Goal: Task Accomplishment & Management: Use online tool/utility

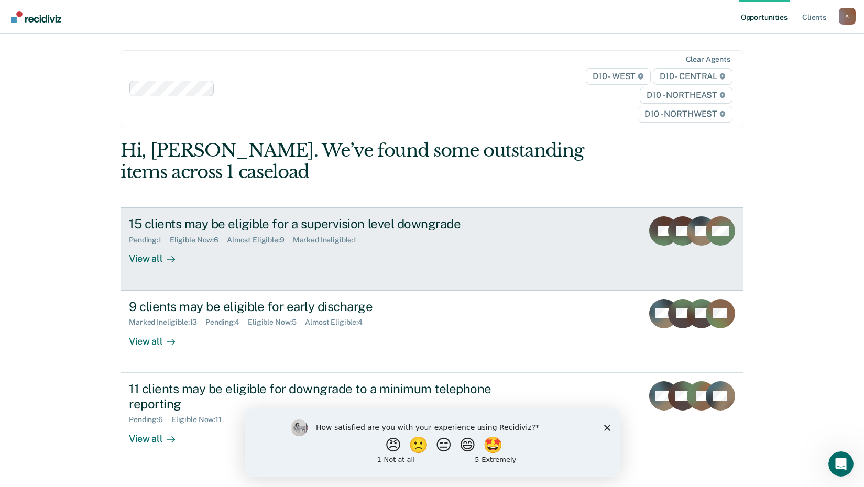
click at [340, 250] on div "15 clients may be eligible for a supervision level downgrade Pending : 1 Eligib…" at bounding box center [325, 240] width 393 height 48
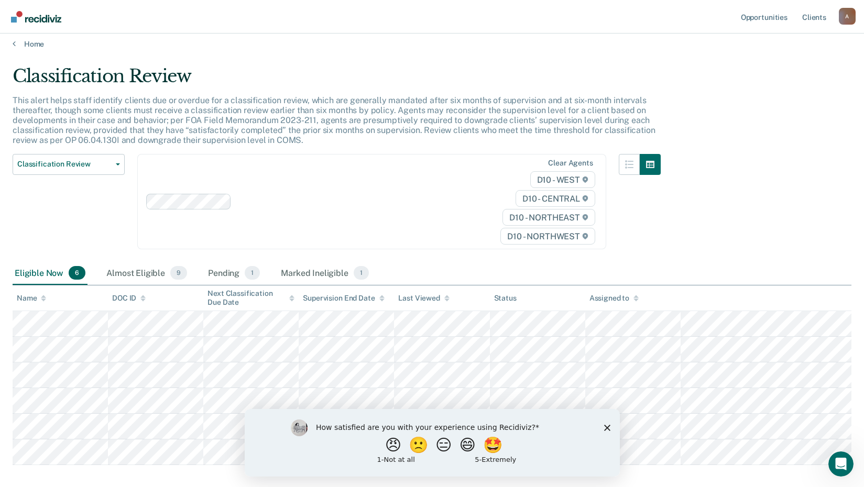
scroll to position [52, 0]
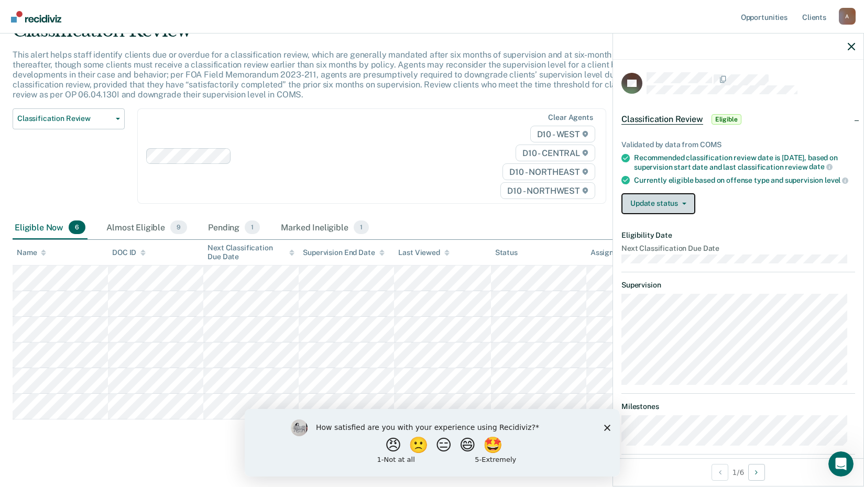
click at [679, 208] on button "Update status" at bounding box center [658, 203] width 74 height 21
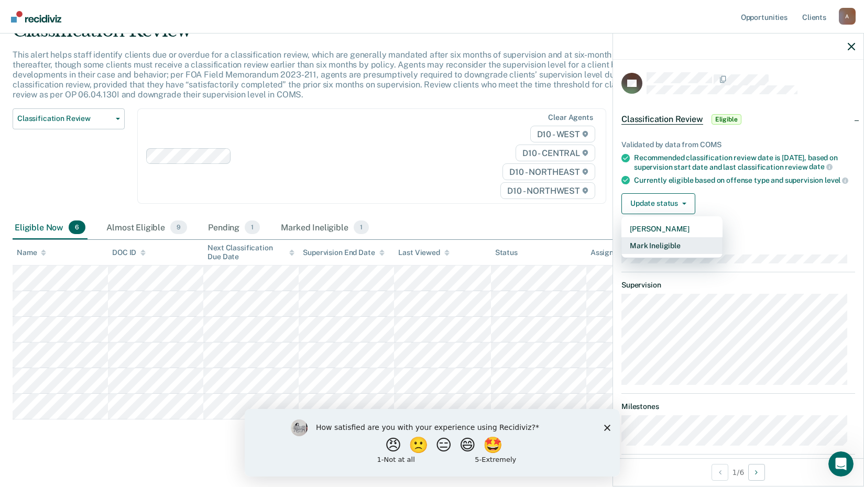
click at [660, 253] on button "Mark Ineligible" at bounding box center [671, 245] width 101 height 17
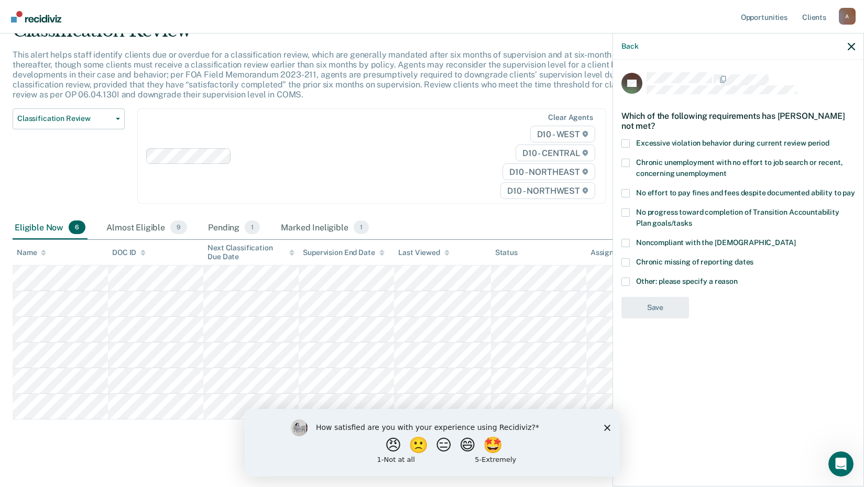
click at [626, 281] on span at bounding box center [625, 282] width 8 height 8
click at [737, 278] on input "Other: please specify a reason" at bounding box center [737, 278] width 0 height 0
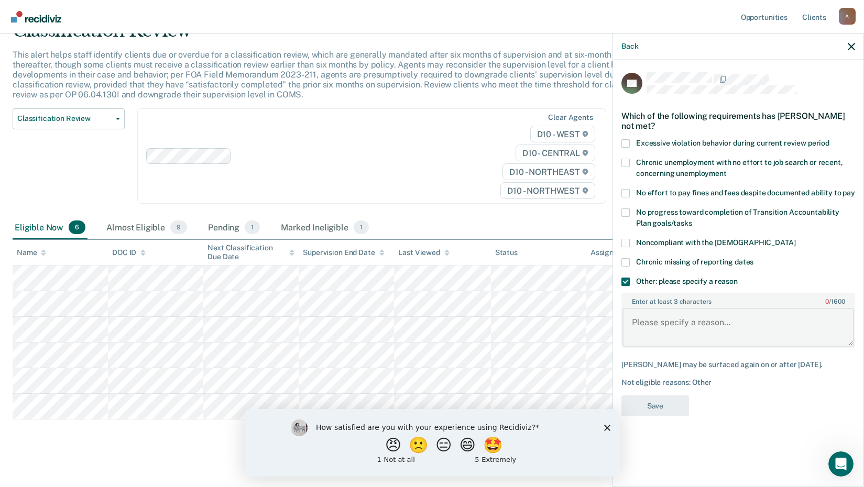
click at [656, 318] on textarea "Enter at least 3 characters 0 / 1600" at bounding box center [737, 327] width 231 height 39
type textarea "a"
click at [714, 324] on textarea "Cannot reduce below minimum in person." at bounding box center [737, 327] width 231 height 39
click at [819, 325] on textarea "Cannot reduce below current minimum in person." at bounding box center [737, 327] width 231 height 39
drag, startPoint x: 656, startPoint y: 334, endPoint x: 632, endPoint y: 320, distance: 27.9
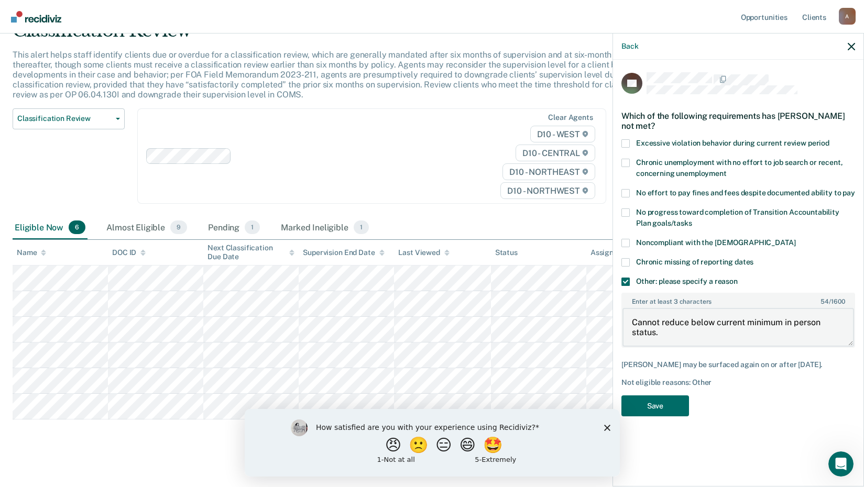
click at [632, 320] on textarea "Cannot reduce below current minimum in person status." at bounding box center [737, 327] width 231 height 39
type textarea "Cannot reduce below current minimum in person status."
click at [670, 400] on button "Save" at bounding box center [655, 405] width 68 height 21
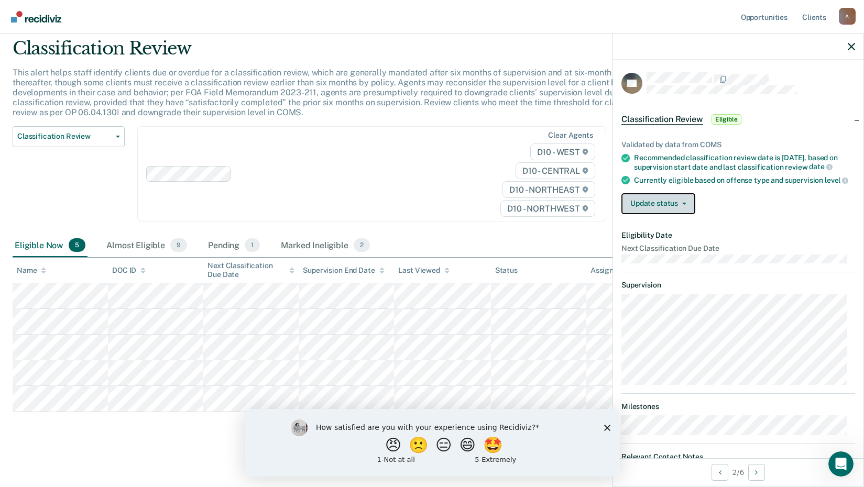
click at [647, 208] on button "Update status" at bounding box center [658, 203] width 74 height 21
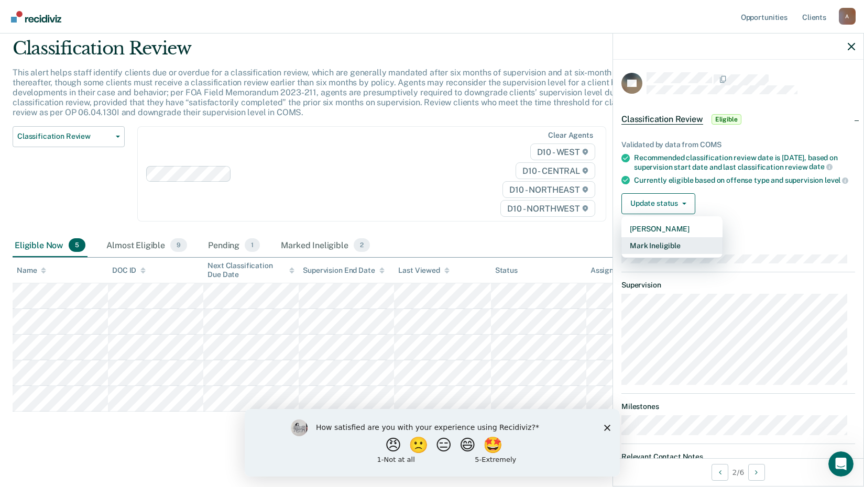
click at [648, 254] on button "Mark Ineligible" at bounding box center [671, 245] width 101 height 17
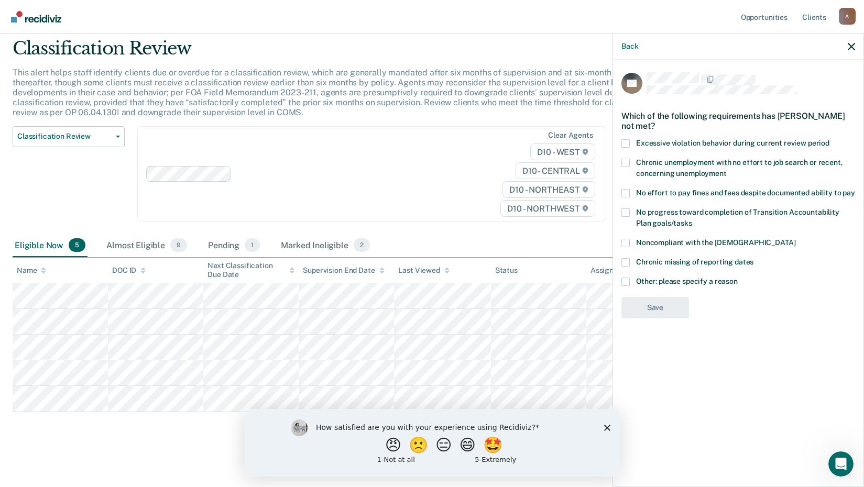
click at [633, 280] on label "Other: please specify a reason" at bounding box center [738, 283] width 234 height 11
click at [737, 278] on input "Other: please specify a reason" at bounding box center [737, 278] width 0 height 0
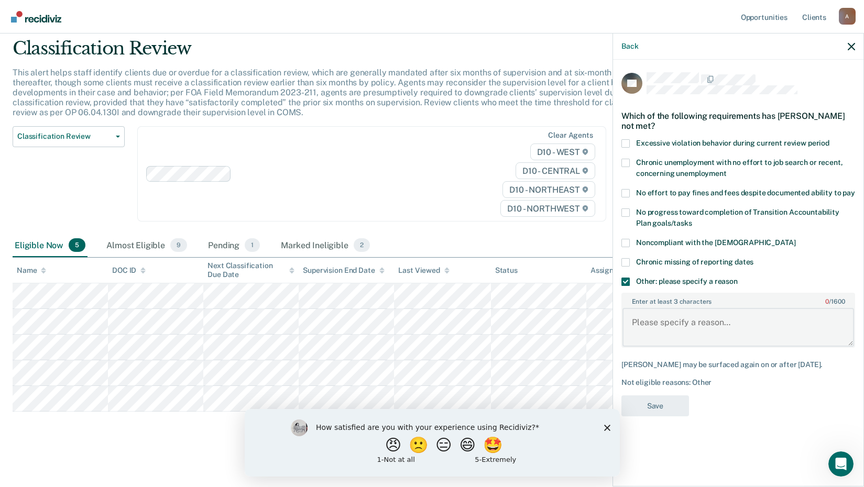
click at [657, 328] on textarea "Enter at least 3 characters 0 / 1600" at bounding box center [737, 327] width 231 height 39
paste textarea "Cannot reduce below current minimum in person status"
type textarea "Cannot reduce below current minimum in person status"
click at [664, 406] on button "Save" at bounding box center [655, 405] width 68 height 21
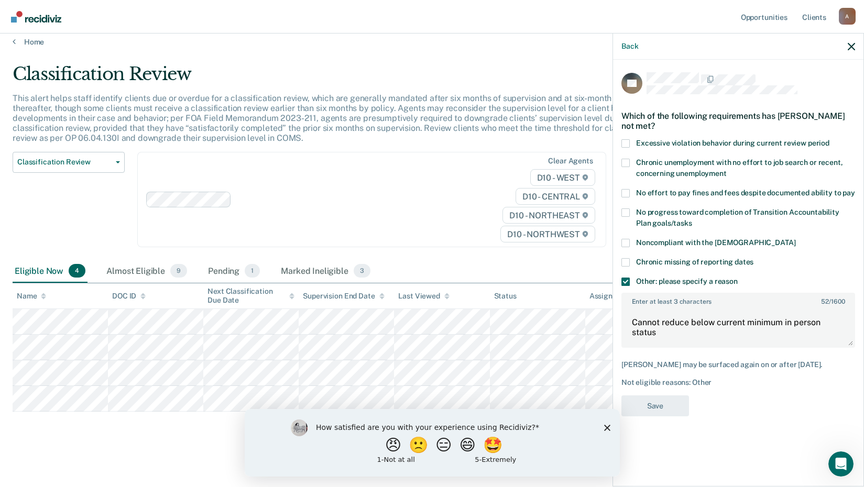
scroll to position [9, 0]
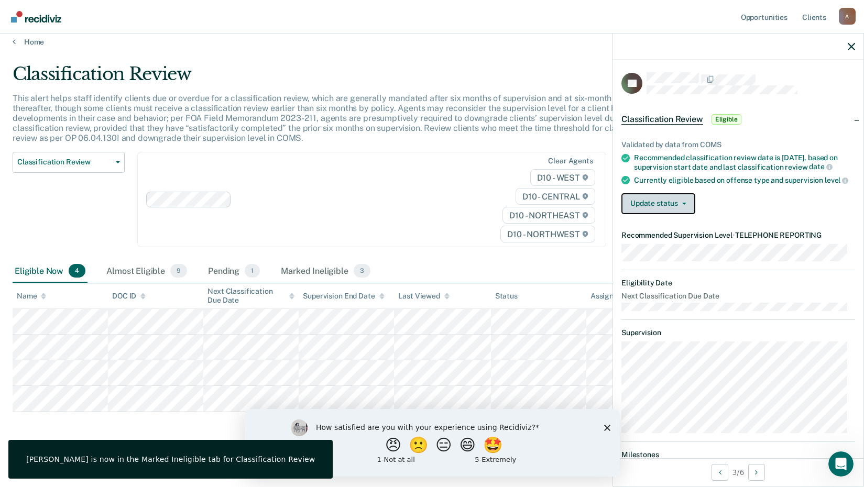
click at [647, 204] on button "Update status" at bounding box center [658, 203] width 74 height 21
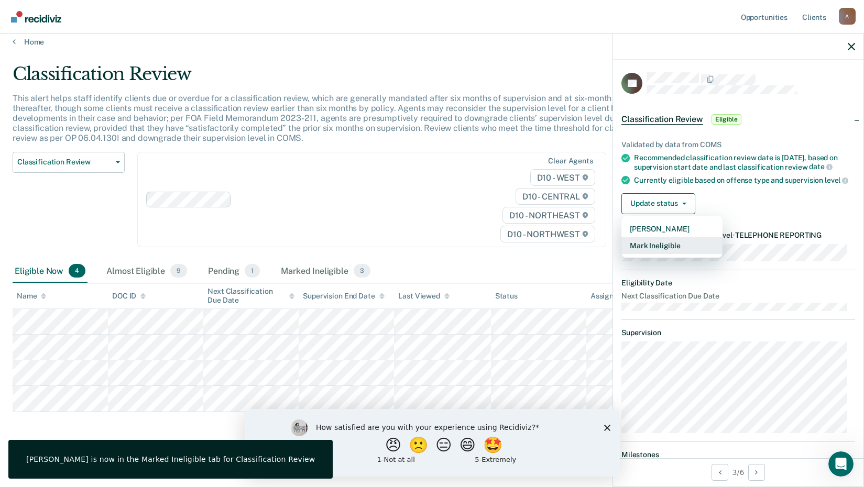
click at [663, 251] on button "Mark Ineligible" at bounding box center [671, 245] width 101 height 17
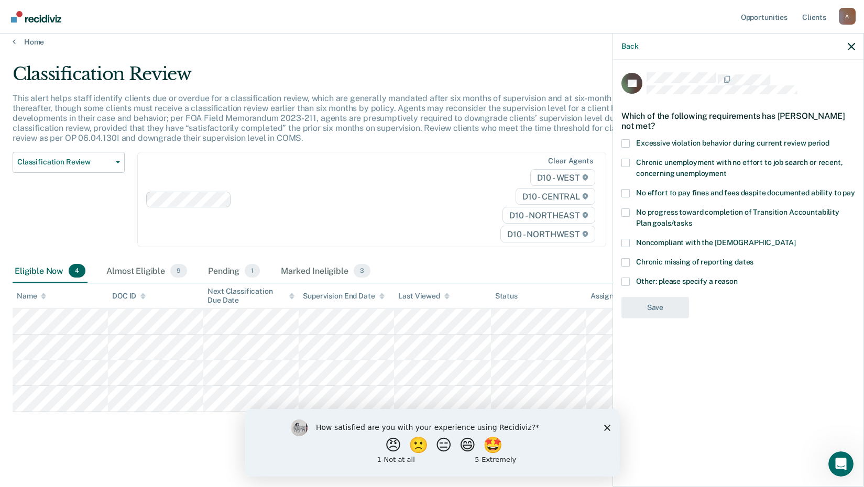
click at [629, 284] on span at bounding box center [625, 282] width 8 height 8
click at [737, 278] on input "Other: please specify a reason" at bounding box center [737, 278] width 0 height 0
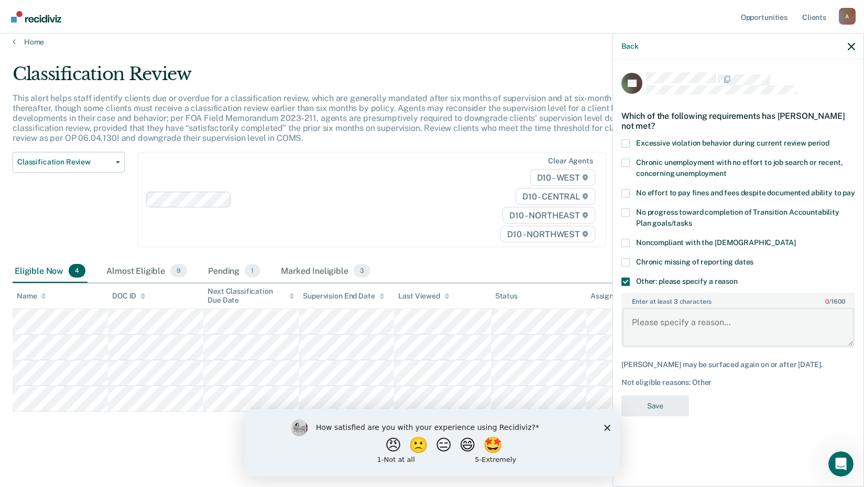
click at [652, 331] on textarea "Enter at least 3 characters 0 / 1600" at bounding box center [737, 327] width 231 height 39
paste textarea "Cannot reduce below current minimum in person status"
type textarea "Cannot reduce below current minimum in person status"
click at [657, 410] on button "Save" at bounding box center [655, 405] width 68 height 21
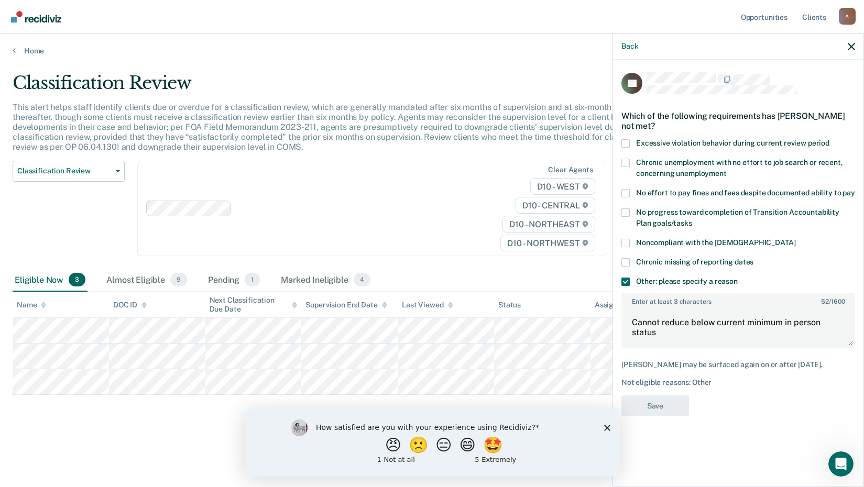
scroll to position [0, 0]
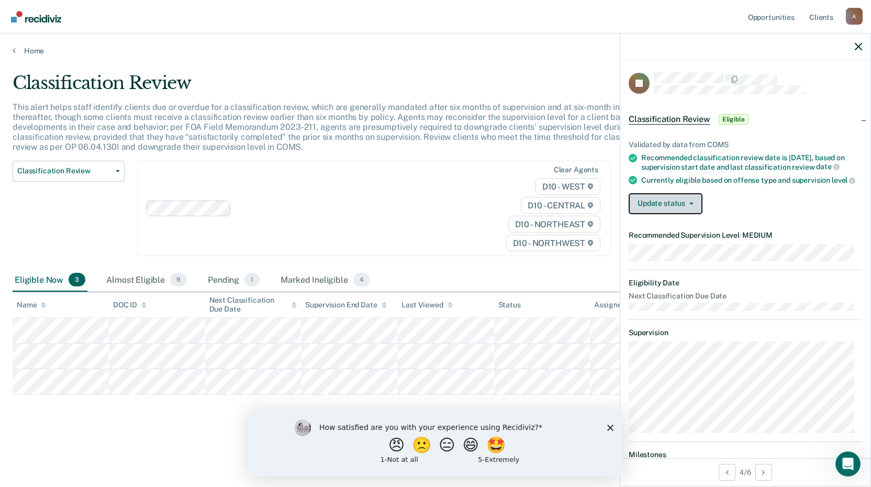
click at [657, 214] on button "Update status" at bounding box center [666, 203] width 74 height 21
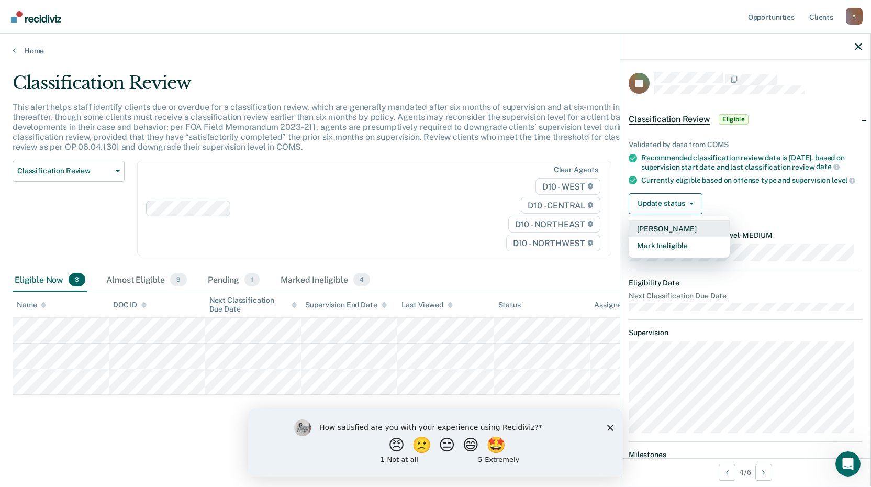
click at [653, 237] on button "[PERSON_NAME]" at bounding box center [679, 228] width 101 height 17
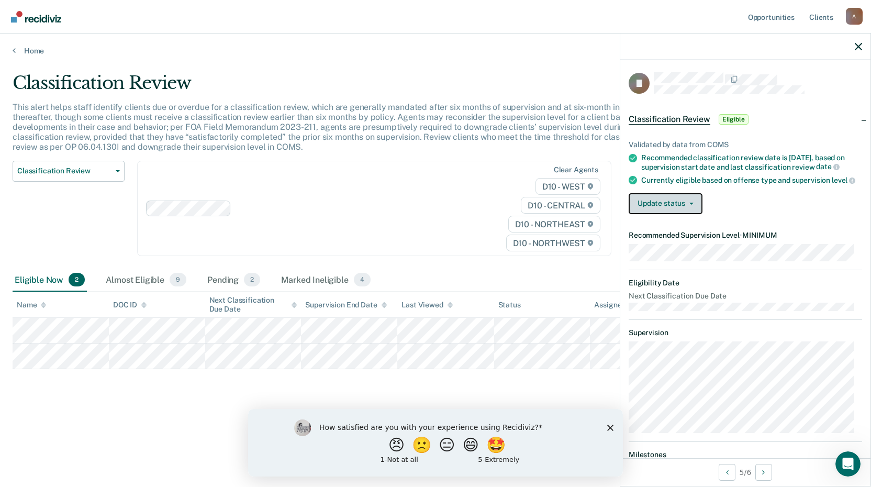
click at [690, 205] on icon "button" at bounding box center [692, 204] width 4 height 2
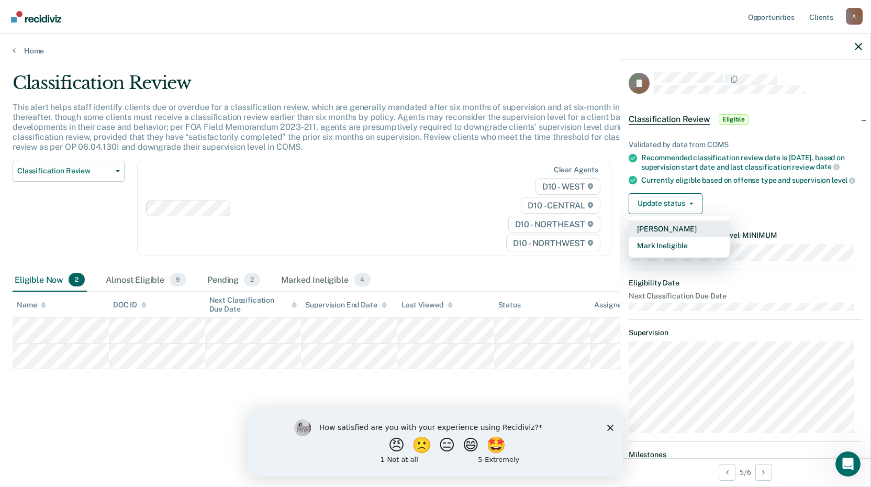
click at [650, 237] on button "[PERSON_NAME]" at bounding box center [679, 228] width 101 height 17
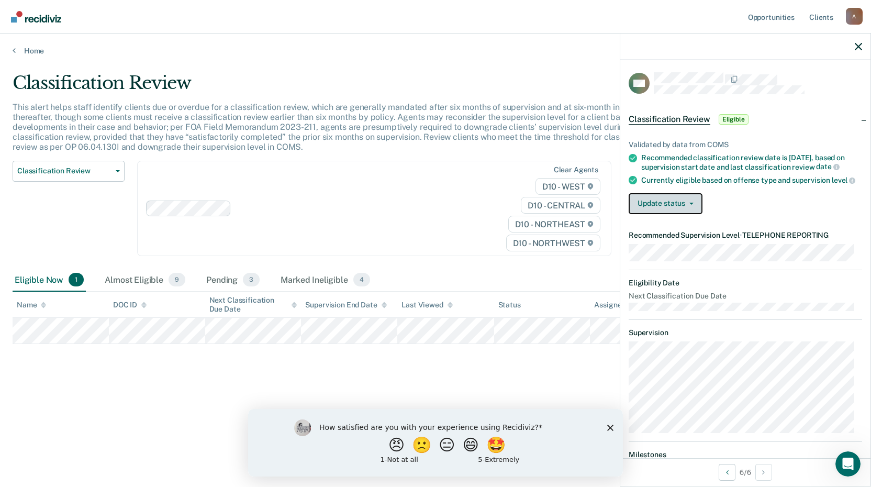
click at [668, 214] on button "Update status" at bounding box center [666, 203] width 74 height 21
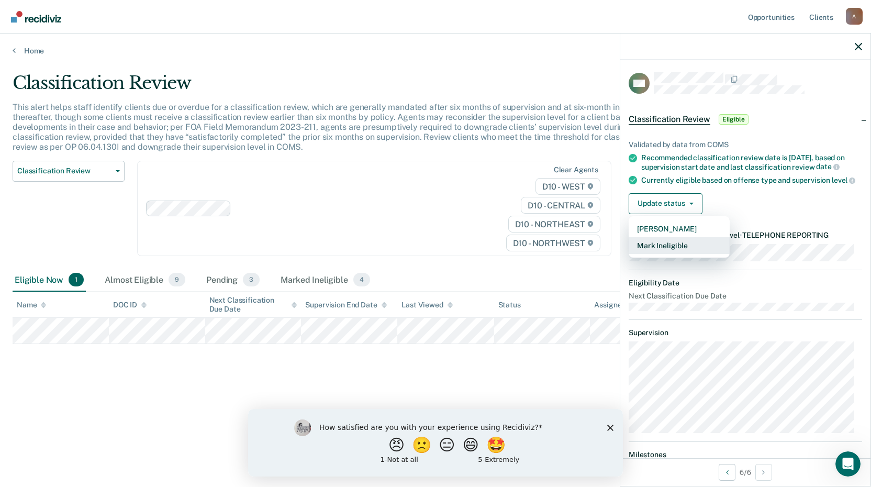
click at [660, 254] on button "Mark Ineligible" at bounding box center [679, 245] width 101 height 17
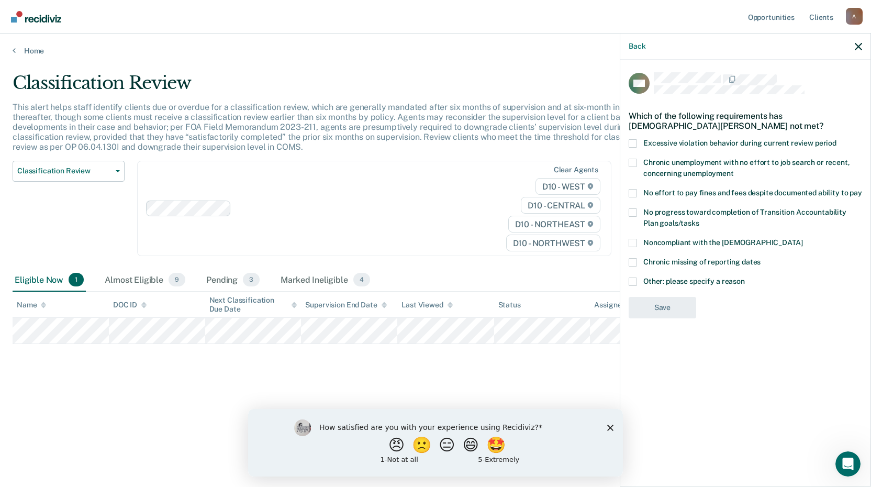
click at [634, 282] on span at bounding box center [633, 282] width 8 height 8
click at [745, 278] on input "Other: please specify a reason" at bounding box center [745, 278] width 0 height 0
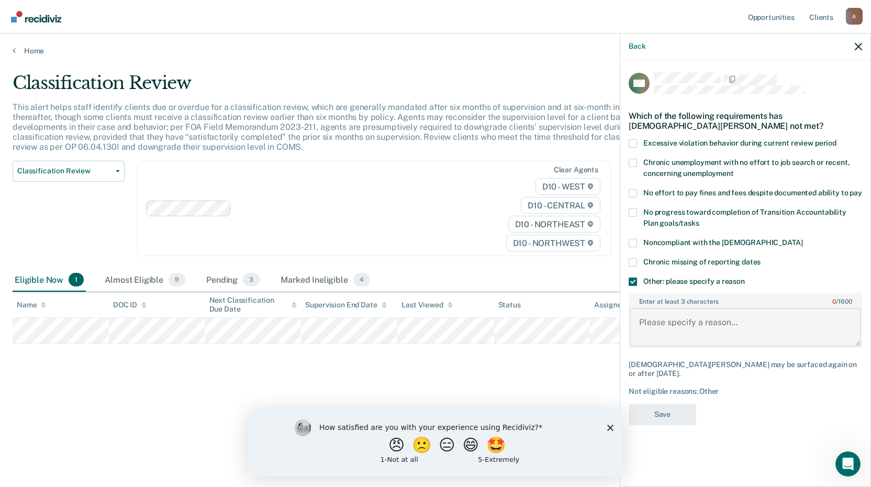
click at [655, 318] on textarea "Enter at least 3 characters 0 / 1600" at bounding box center [745, 327] width 231 height 39
paste textarea "Cannot reduce below current minimum in person status"
type textarea "Cannot reduce below current minimum in person status"
click at [690, 404] on button "Save" at bounding box center [663, 414] width 68 height 21
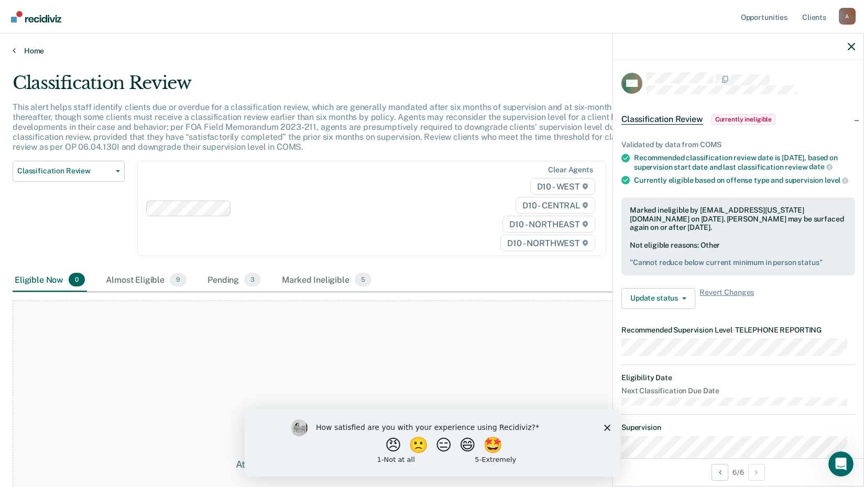
click at [30, 50] on link "Home" at bounding box center [432, 50] width 839 height 9
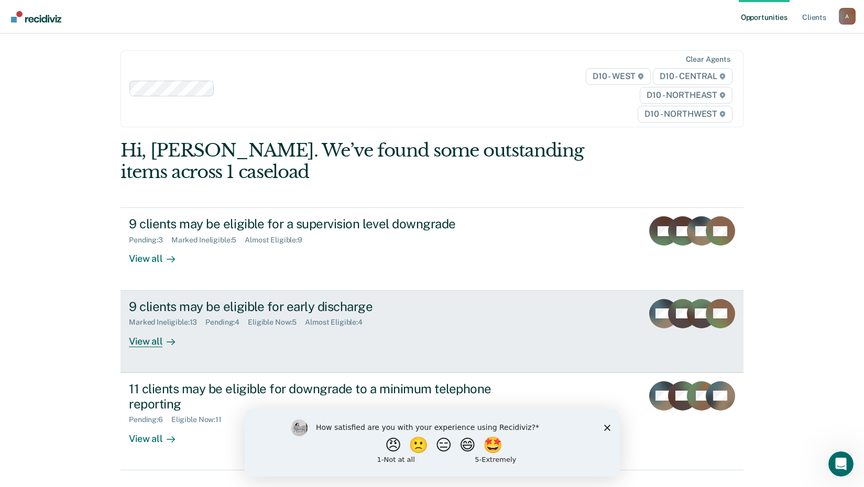
click at [286, 306] on div "9 clients may be eligible for early discharge" at bounding box center [313, 306] width 368 height 15
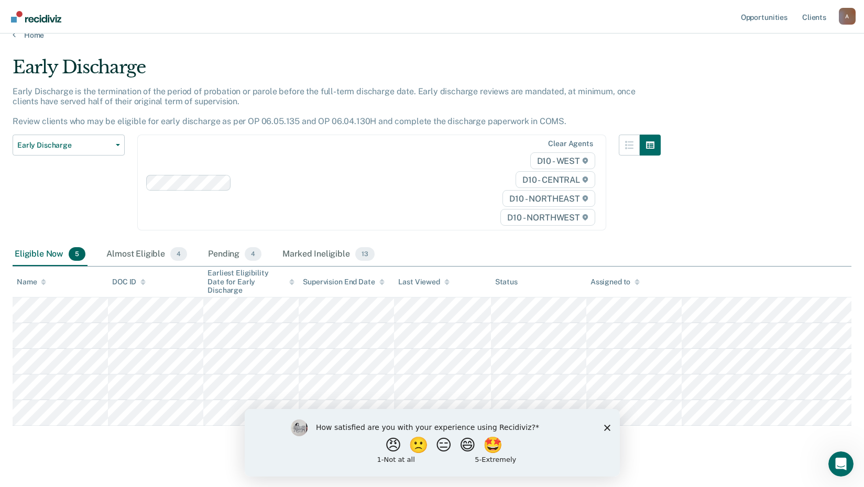
scroll to position [25, 0]
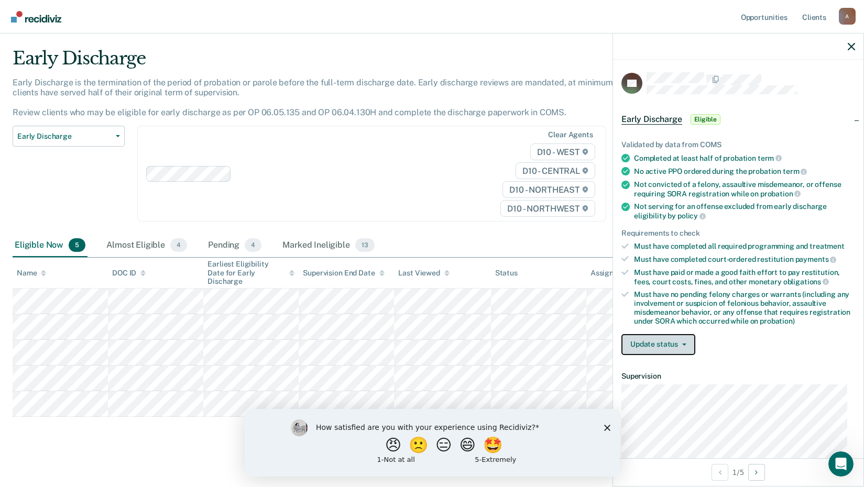
click at [668, 347] on button "Update status" at bounding box center [658, 344] width 74 height 21
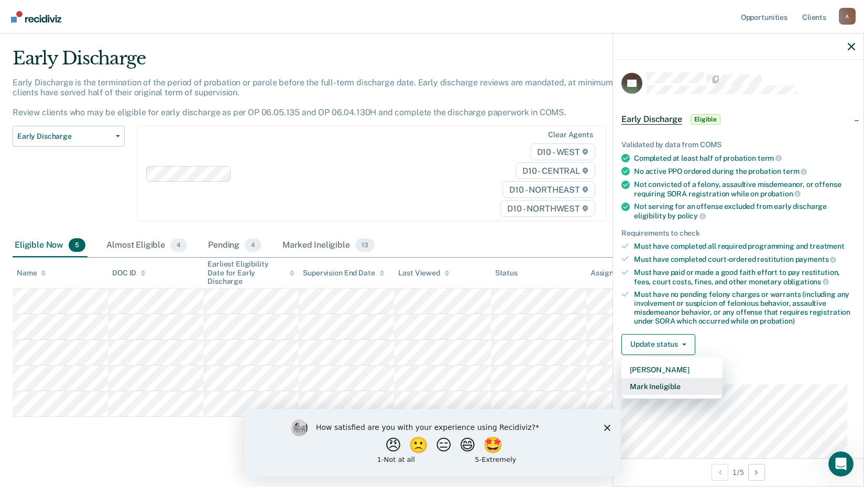
click at [668, 378] on button "Mark Ineligible" at bounding box center [671, 386] width 101 height 17
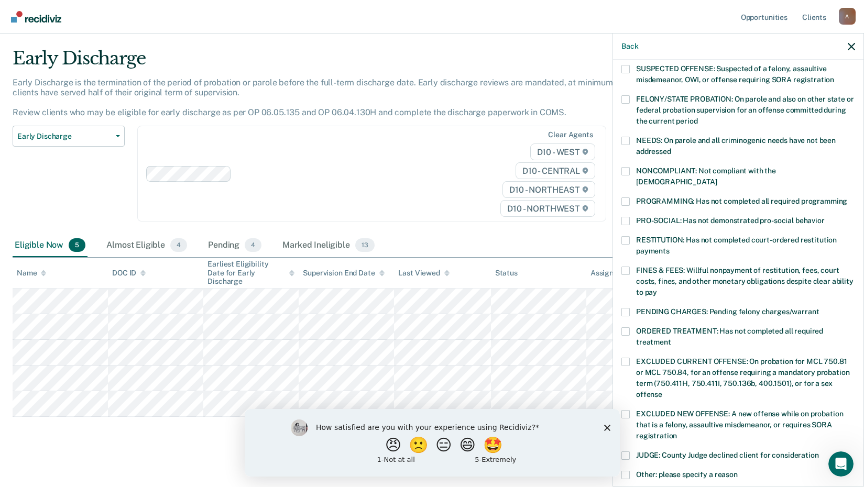
scroll to position [157, 0]
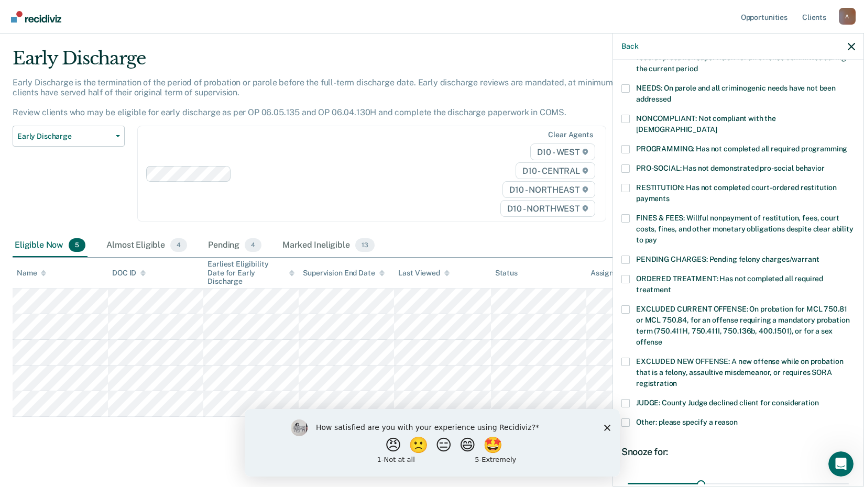
click at [628, 418] on span at bounding box center [625, 422] width 8 height 8
click at [737, 418] on input "Other: please specify a reason" at bounding box center [737, 418] width 0 height 0
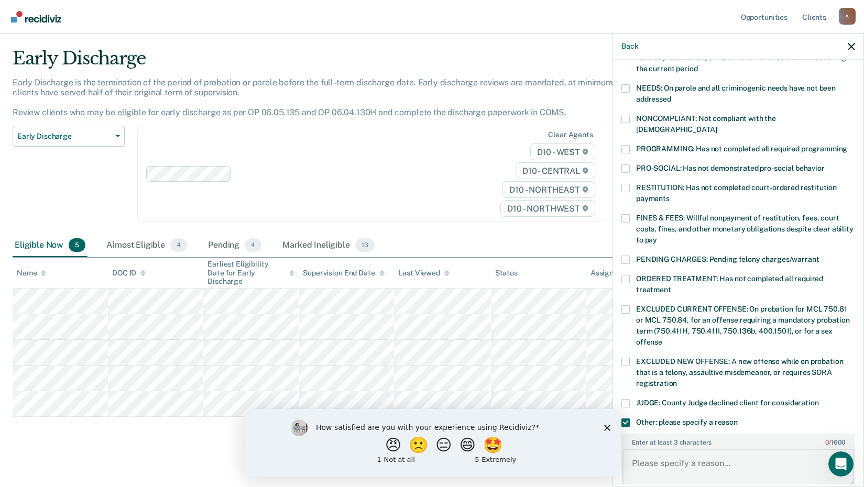
click at [689, 449] on textarea "Enter at least 3 characters 0 / 1600" at bounding box center [737, 468] width 231 height 39
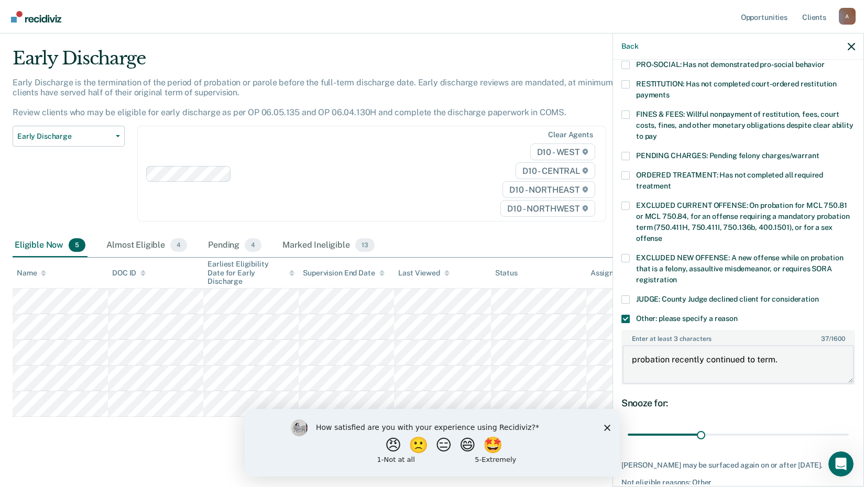
scroll to position [262, 0]
type textarea "probation recently continued to term."
drag, startPoint x: 700, startPoint y: 423, endPoint x: 707, endPoint y: 371, distance: 52.9
type input "90"
click at [848, 425] on input "range" at bounding box center [737, 434] width 221 height 18
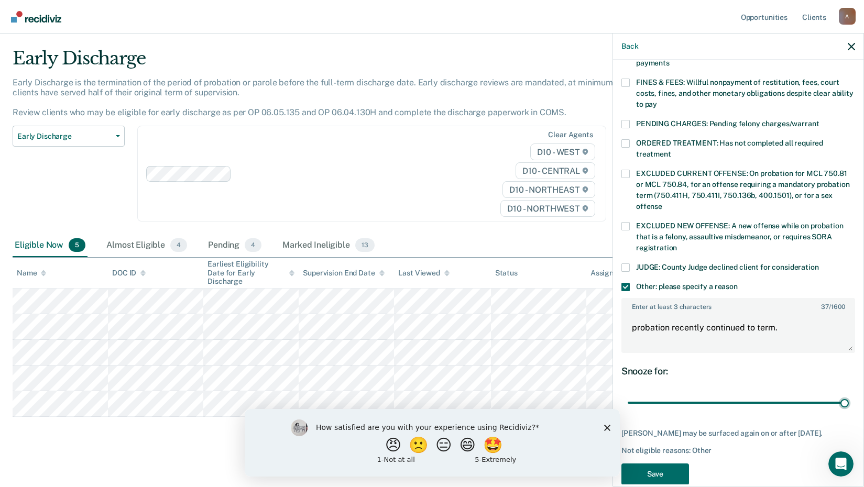
scroll to position [309, 0]
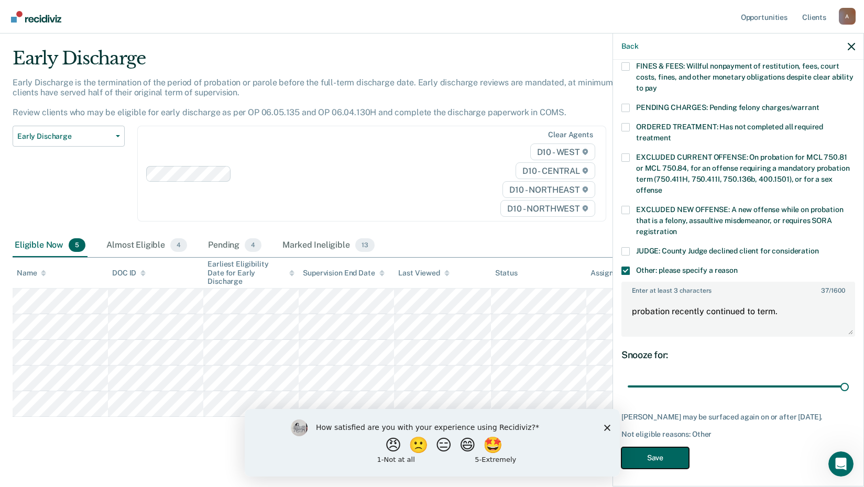
click at [655, 454] on button "Save" at bounding box center [655, 457] width 68 height 21
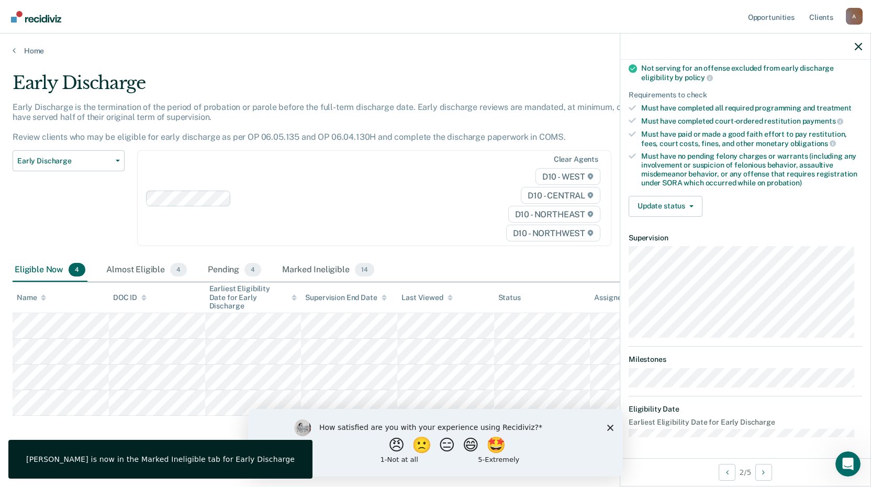
scroll to position [127, 0]
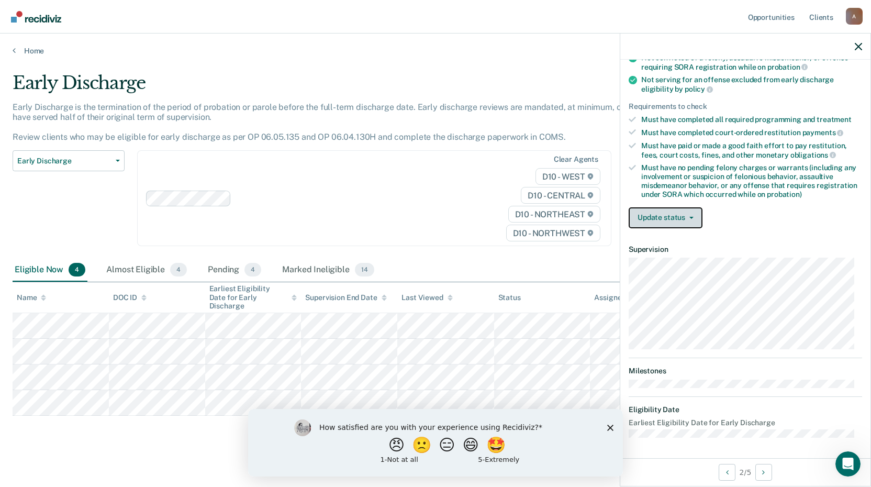
click at [680, 219] on button "Update status" at bounding box center [666, 217] width 74 height 21
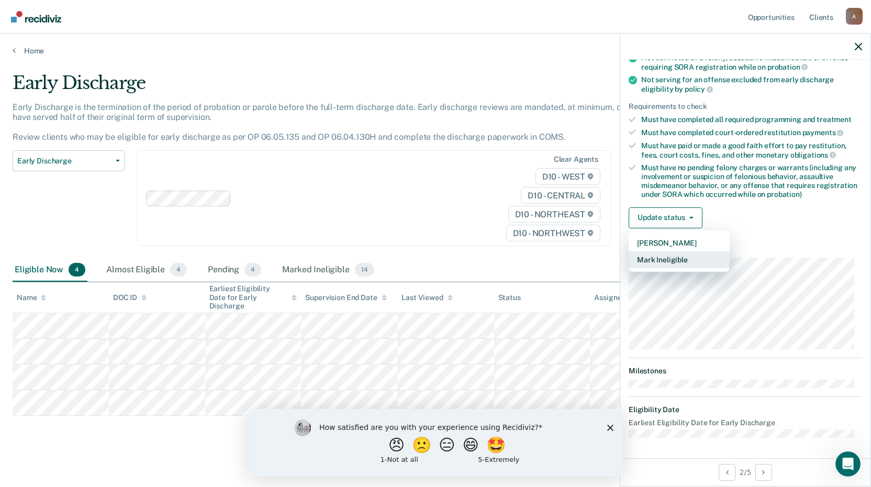
click at [671, 255] on button "Mark Ineligible" at bounding box center [679, 259] width 101 height 17
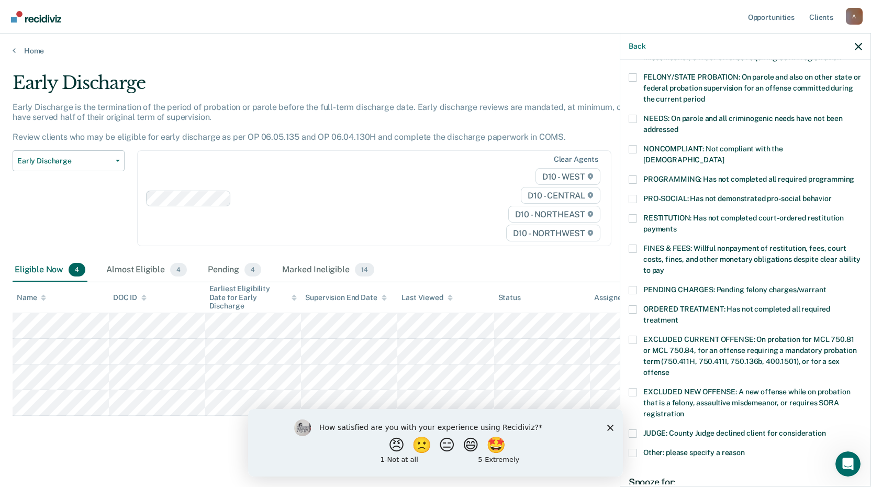
click at [635, 175] on span at bounding box center [633, 179] width 8 height 8
click at [855, 175] on input "PROGRAMMING: Has not completed all required programming" at bounding box center [855, 175] width 0 height 0
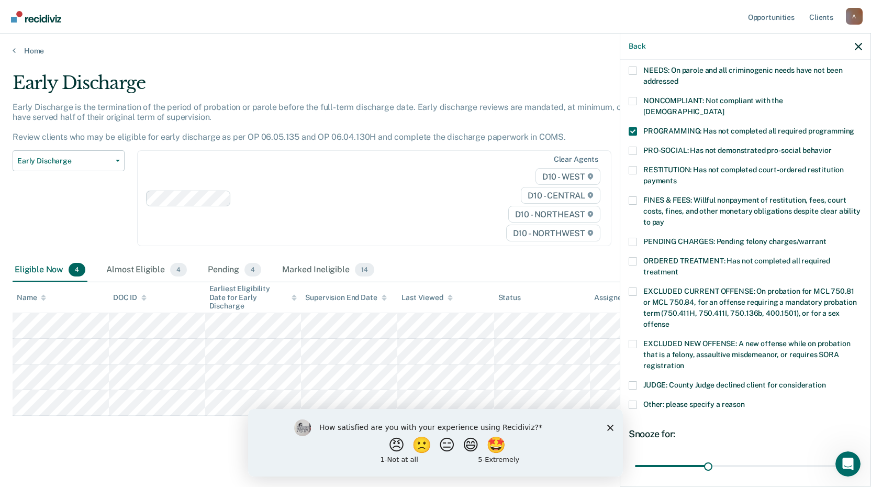
scroll to position [254, 0]
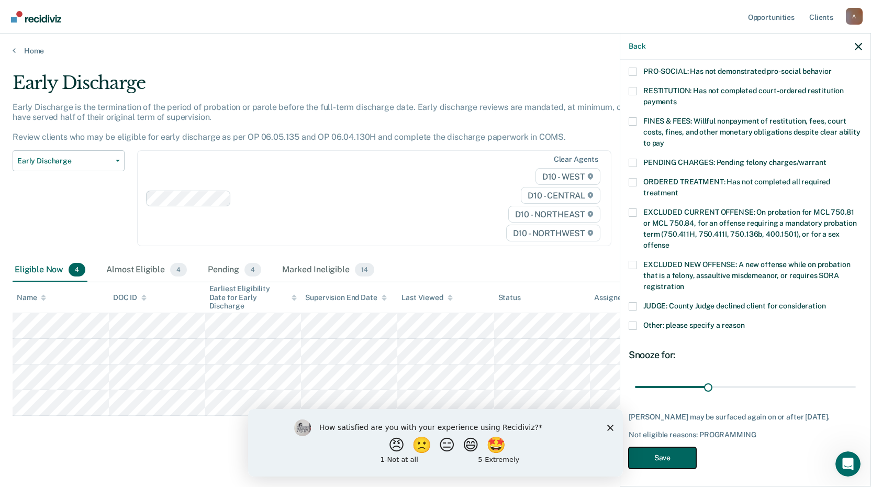
click at [690, 460] on button "Save" at bounding box center [663, 457] width 68 height 21
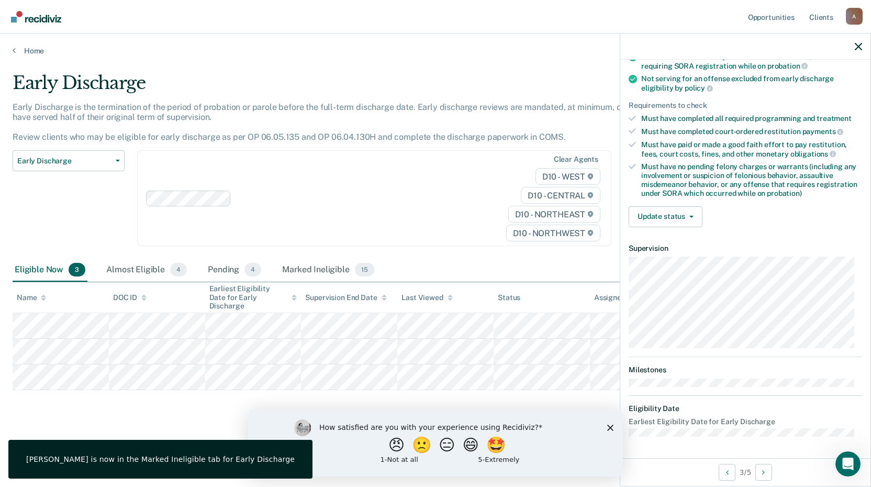
scroll to position [127, 0]
click at [683, 220] on button "Update status" at bounding box center [666, 217] width 74 height 21
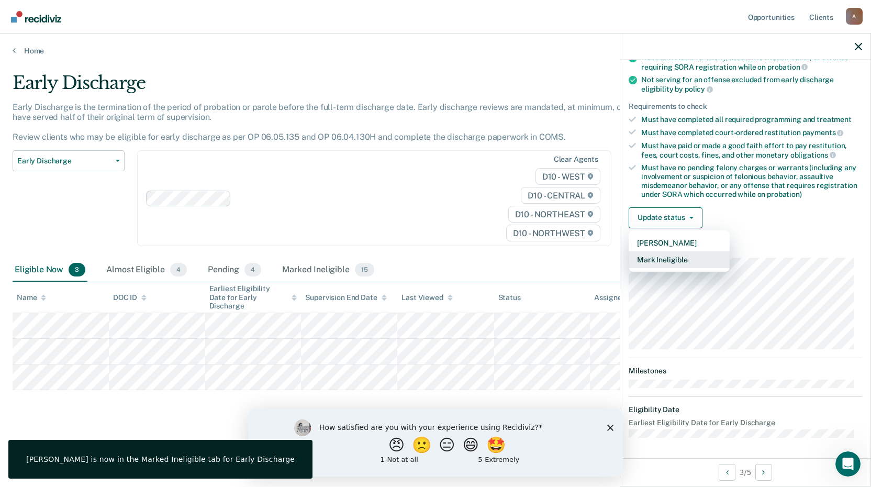
click at [669, 256] on button "Mark Ineligible" at bounding box center [679, 259] width 101 height 17
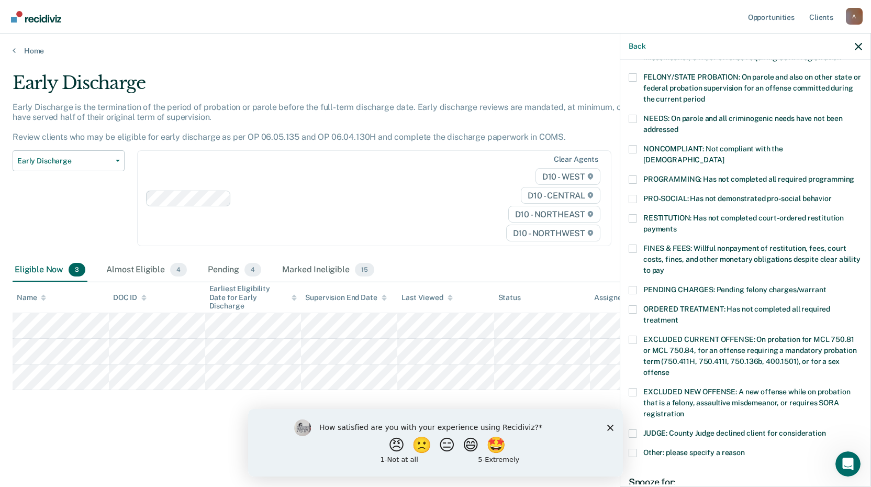
click at [633, 175] on span at bounding box center [633, 179] width 8 height 8
click at [855, 175] on input "PROGRAMMING: Has not completed all required programming" at bounding box center [855, 175] width 0 height 0
click at [632, 305] on span at bounding box center [633, 309] width 8 height 8
click at [679, 316] on input "ORDERED TREATMENT: Has not completed all required treatment" at bounding box center [679, 316] width 0 height 0
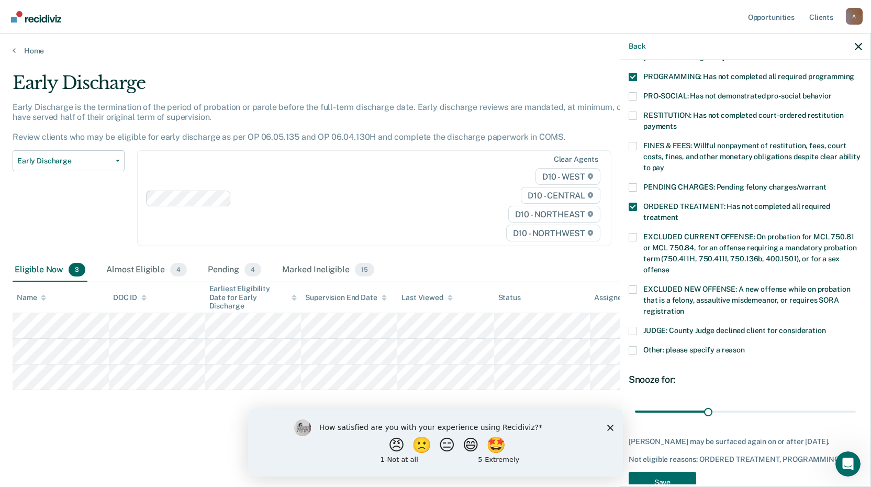
scroll to position [231, 0]
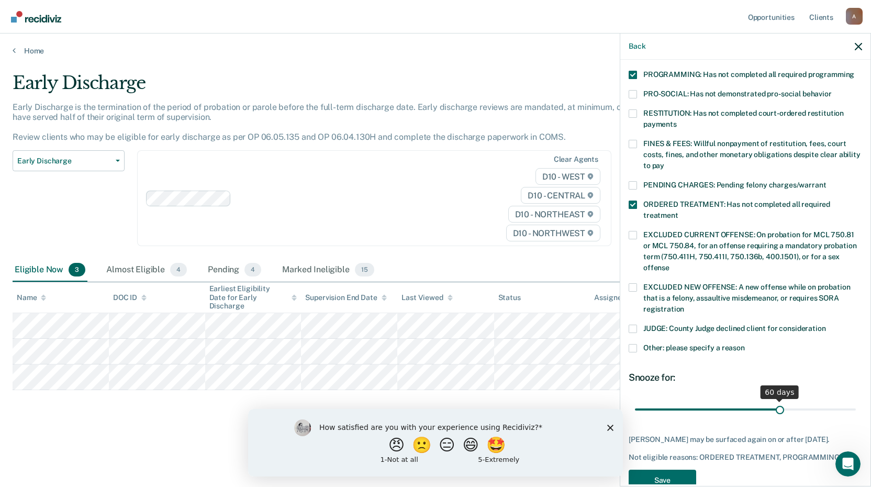
drag, startPoint x: 706, startPoint y: 399, endPoint x: 775, endPoint y: 389, distance: 69.8
type input "60"
click at [775, 400] on input "range" at bounding box center [745, 409] width 221 height 18
click at [687, 471] on button "Save" at bounding box center [663, 480] width 68 height 21
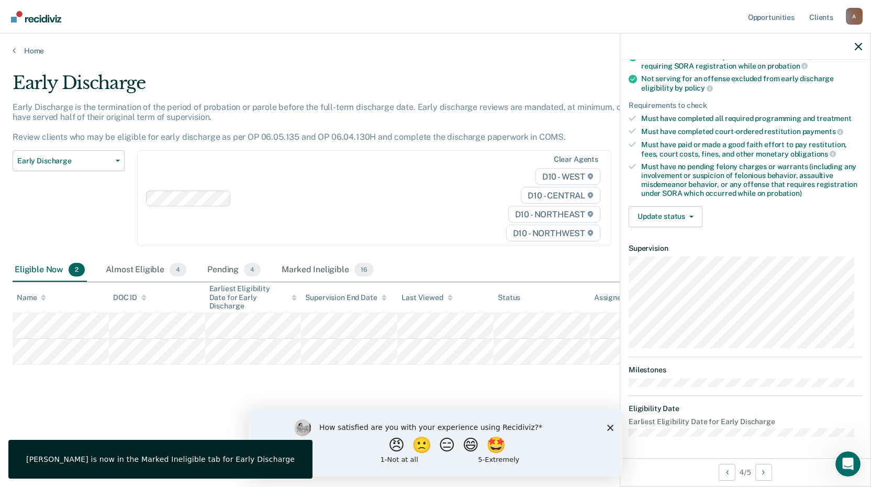
scroll to position [137, 0]
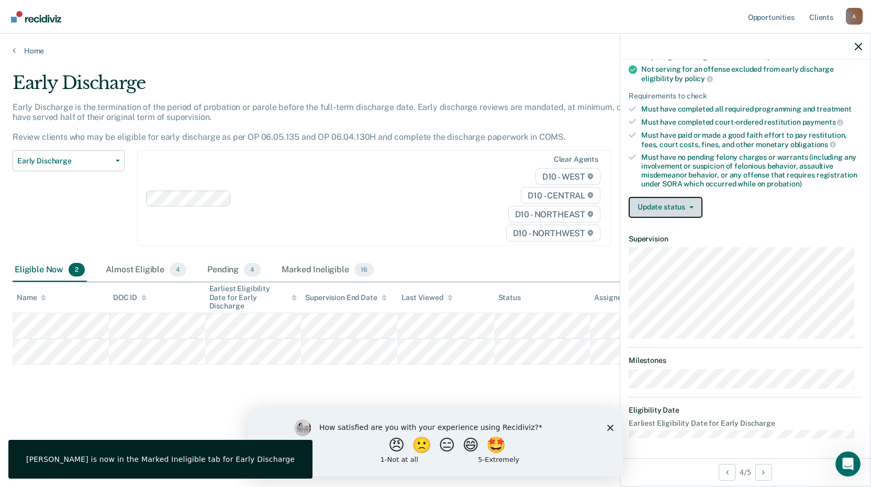
click at [673, 215] on button "Update status" at bounding box center [666, 207] width 74 height 21
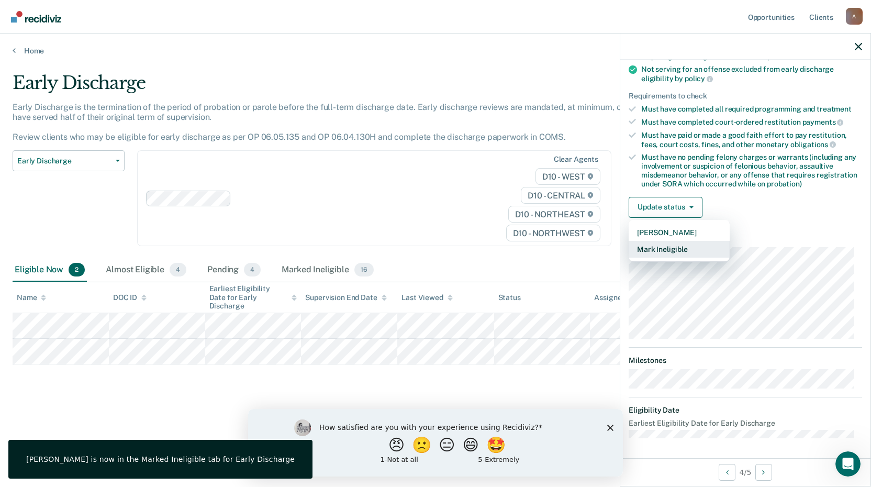
click at [659, 249] on button "Mark Ineligible" at bounding box center [679, 249] width 101 height 17
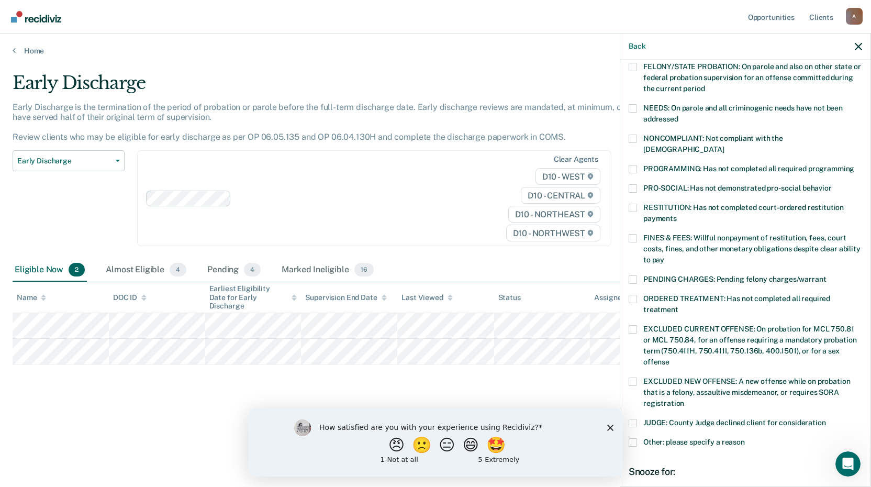
click at [637, 275] on label "PENDING CHARGES: Pending felony charges/warrant" at bounding box center [746, 280] width 234 height 11
click at [826, 275] on input "PENDING CHARGES: Pending felony charges/warrant" at bounding box center [826, 275] width 0 height 0
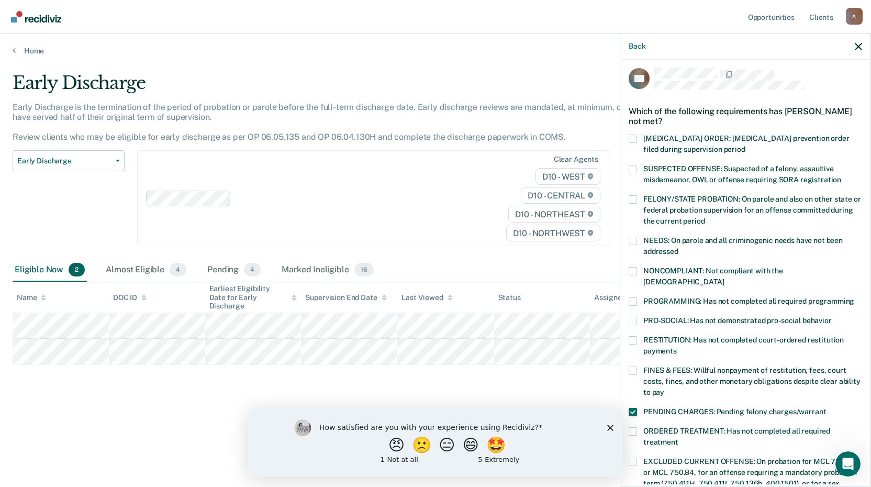
scroll to position [0, 0]
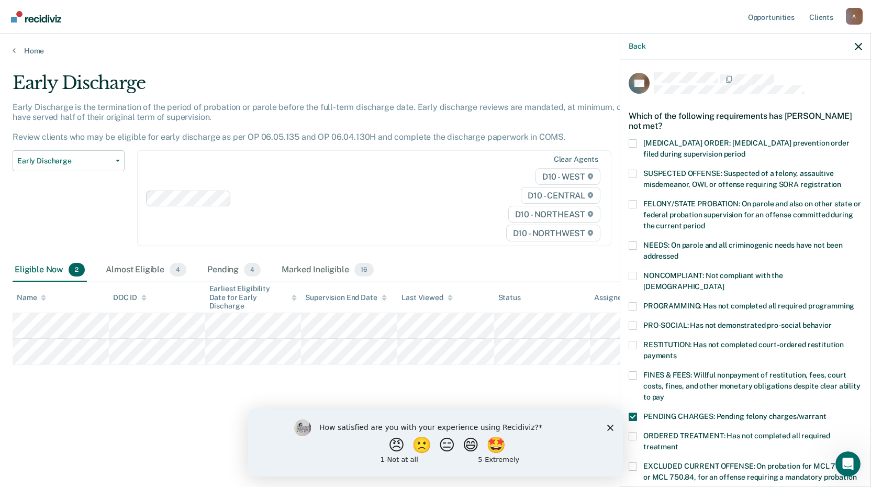
click at [633, 173] on span at bounding box center [633, 174] width 8 height 8
click at [842, 181] on input "SUSPECTED OFFENSE: Suspected of a felony, assaultive misdemeanor, OWI, or offen…" at bounding box center [842, 181] width 0 height 0
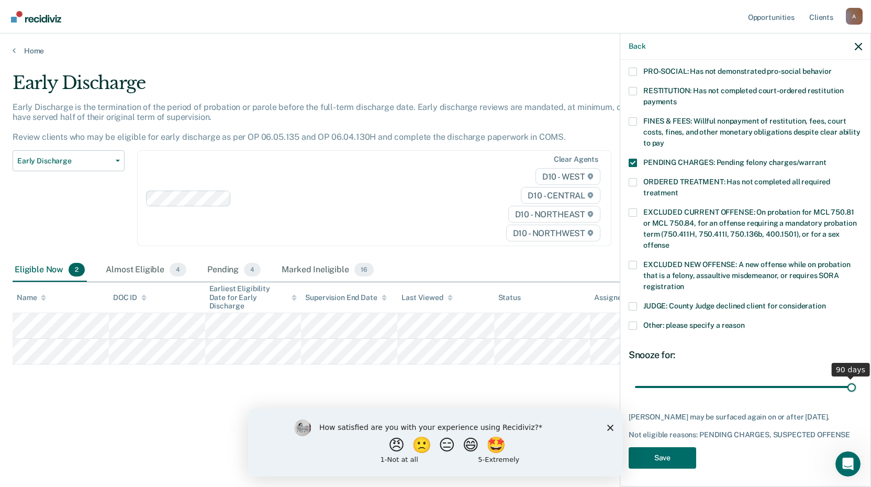
drag, startPoint x: 715, startPoint y: 375, endPoint x: 875, endPoint y: 356, distance: 161.4
type input "90"
click at [856, 378] on input "range" at bounding box center [745, 387] width 221 height 18
click at [666, 450] on button "Save" at bounding box center [663, 457] width 68 height 21
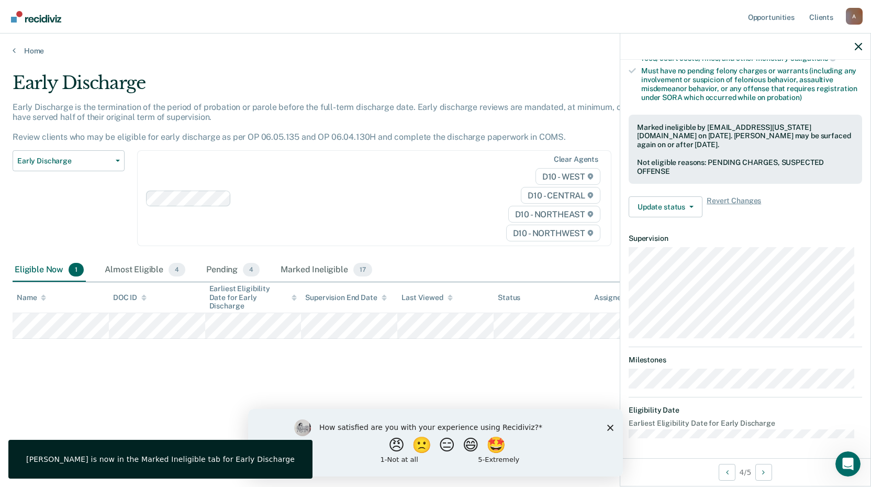
scroll to position [127, 0]
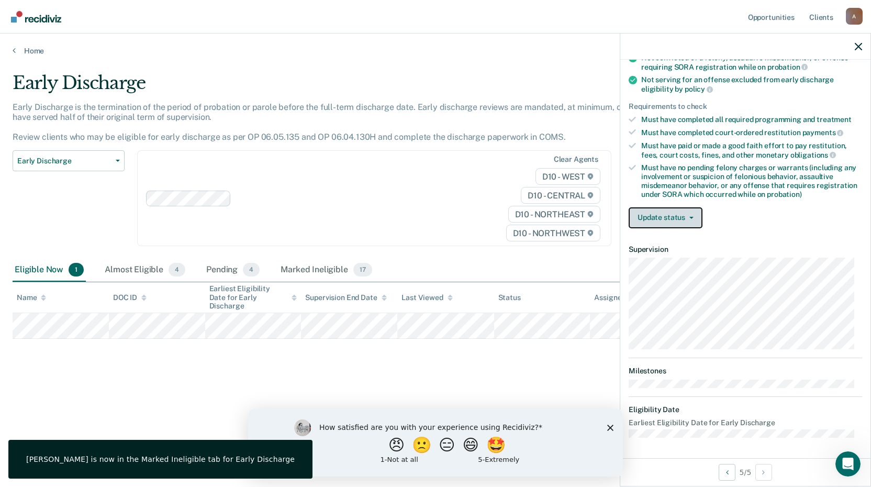
click at [674, 215] on button "Update status" at bounding box center [666, 217] width 74 height 21
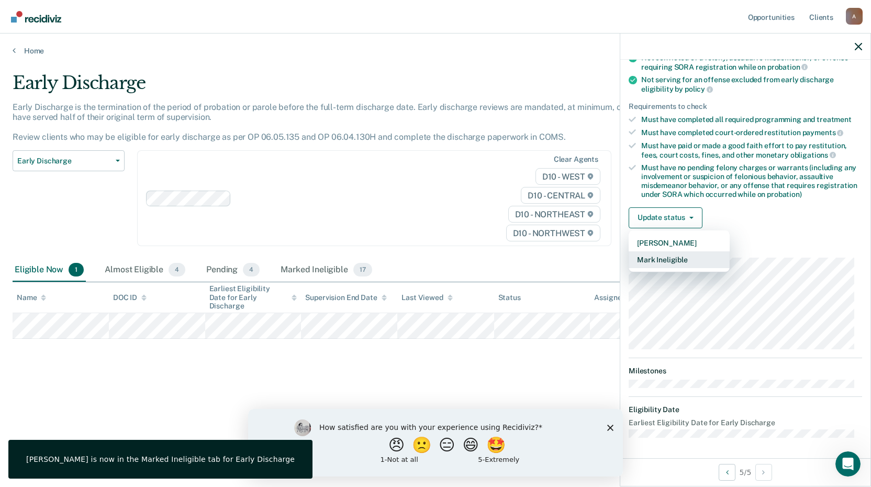
click at [663, 256] on button "Mark Ineligible" at bounding box center [679, 259] width 101 height 17
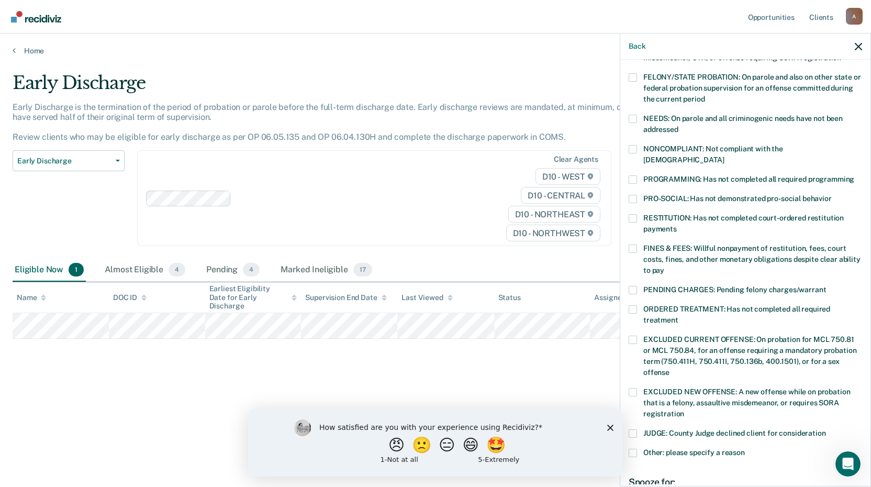
click at [637, 175] on label "PROGRAMMING: Has not completed all required programming" at bounding box center [746, 180] width 234 height 11
click at [855, 175] on input "PROGRAMMING: Has not completed all required programming" at bounding box center [855, 175] width 0 height 0
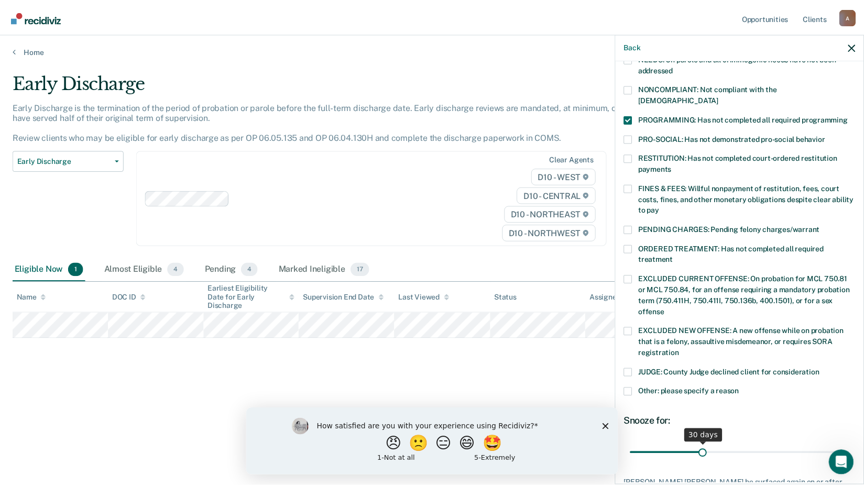
scroll to position [245, 0]
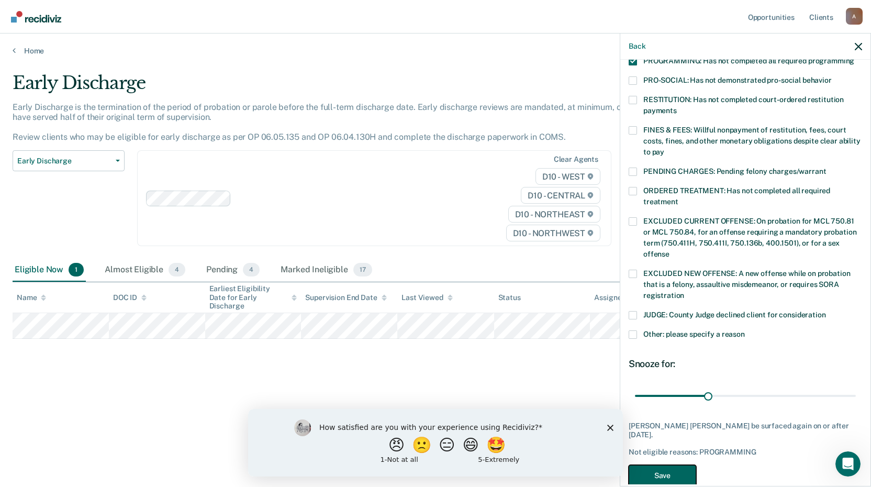
click at [670, 465] on button "Save" at bounding box center [663, 475] width 68 height 21
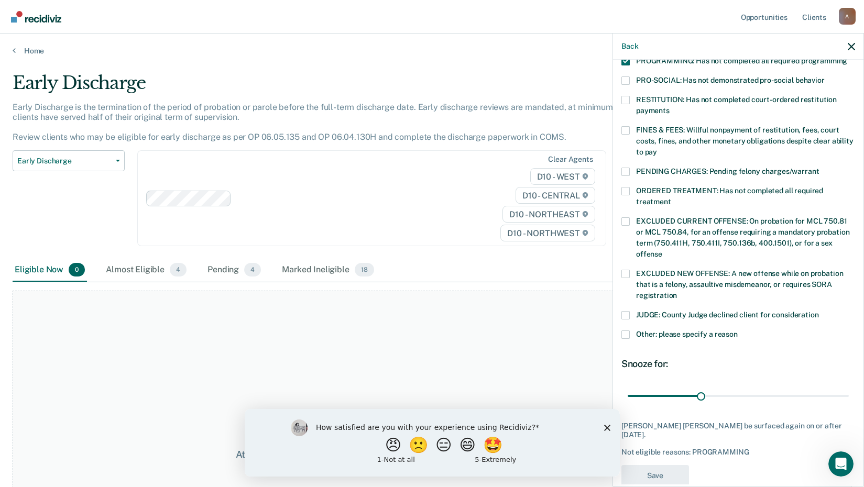
scroll to position [204, 0]
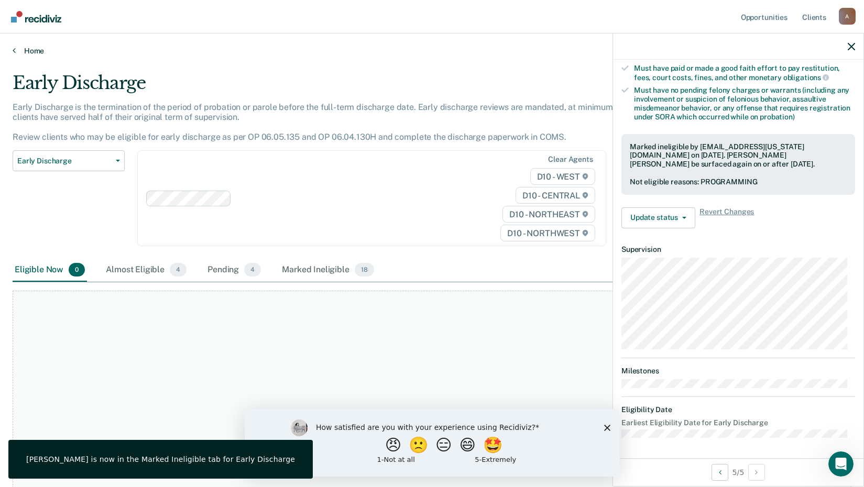
click at [37, 49] on link "Home" at bounding box center [432, 50] width 839 height 9
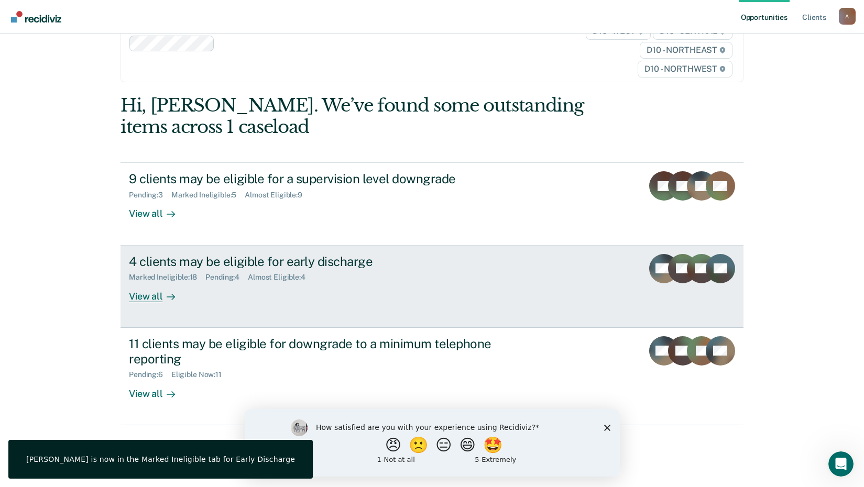
scroll to position [48, 0]
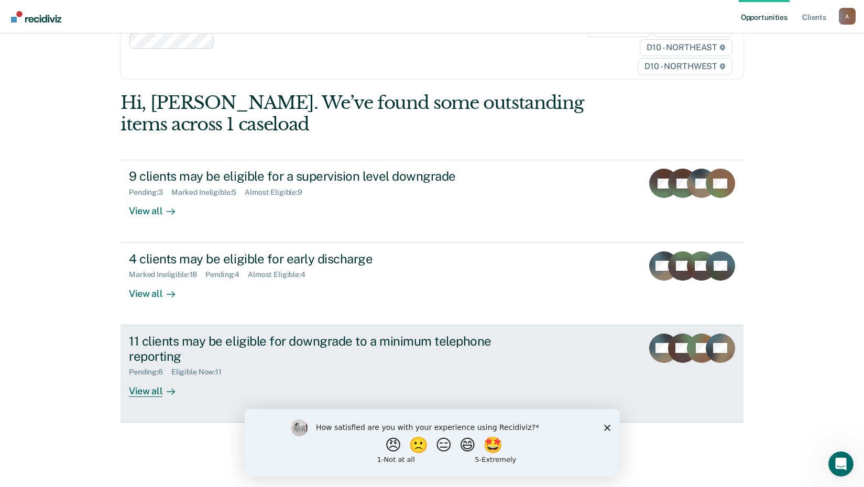
click at [409, 360] on div "11 clients may be eligible for downgrade to a minimum telephone reporting" at bounding box center [313, 349] width 368 height 30
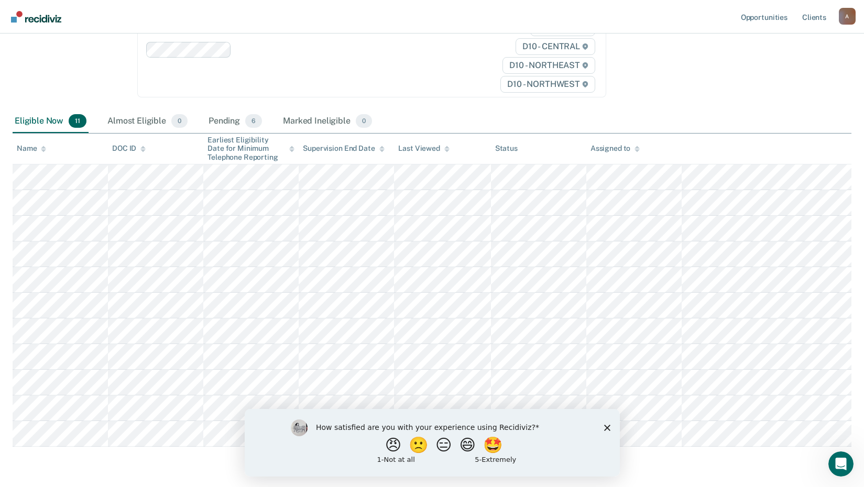
scroll to position [157, 0]
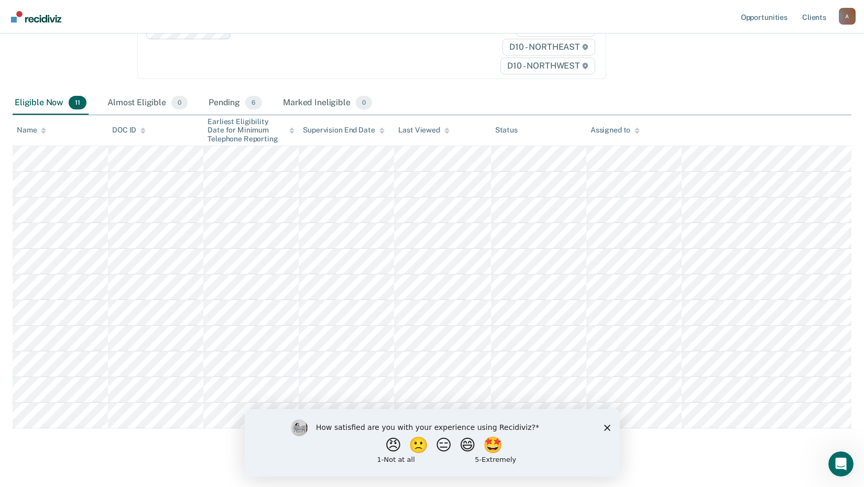
click at [692, 64] on div "Minimum Telephone Reporting Minimum Telephone Reporting is a level of supervisi…" at bounding box center [432, 170] width 839 height 510
click at [608, 426] on polygon "Close survey" at bounding box center [606, 427] width 6 height 6
